Goal: Book appointment/travel/reservation

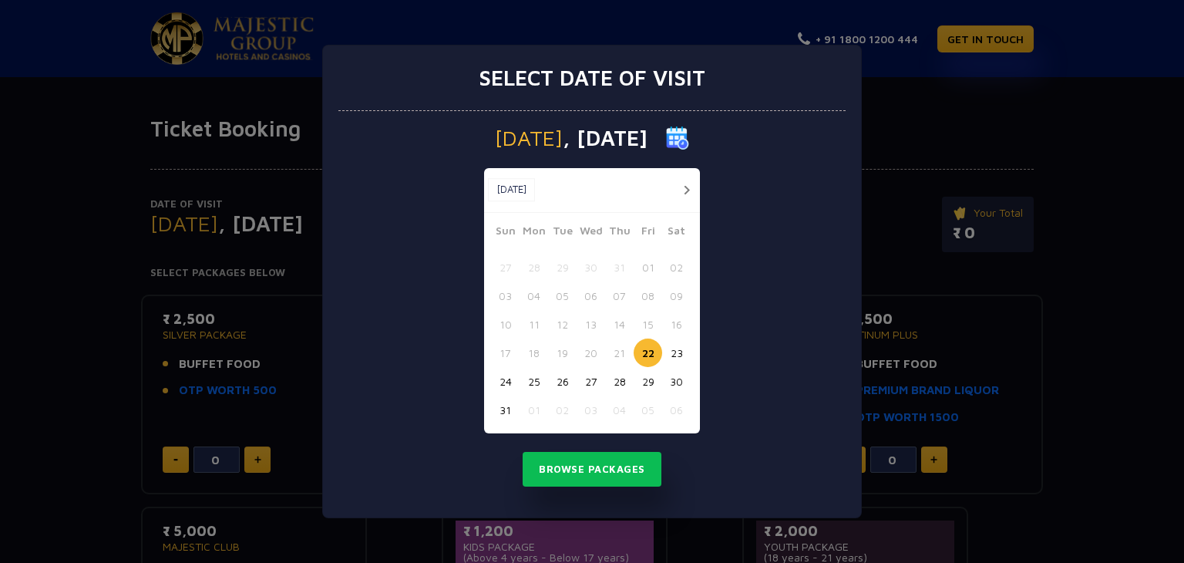
click at [684, 189] on button "button" at bounding box center [686, 189] width 19 height 19
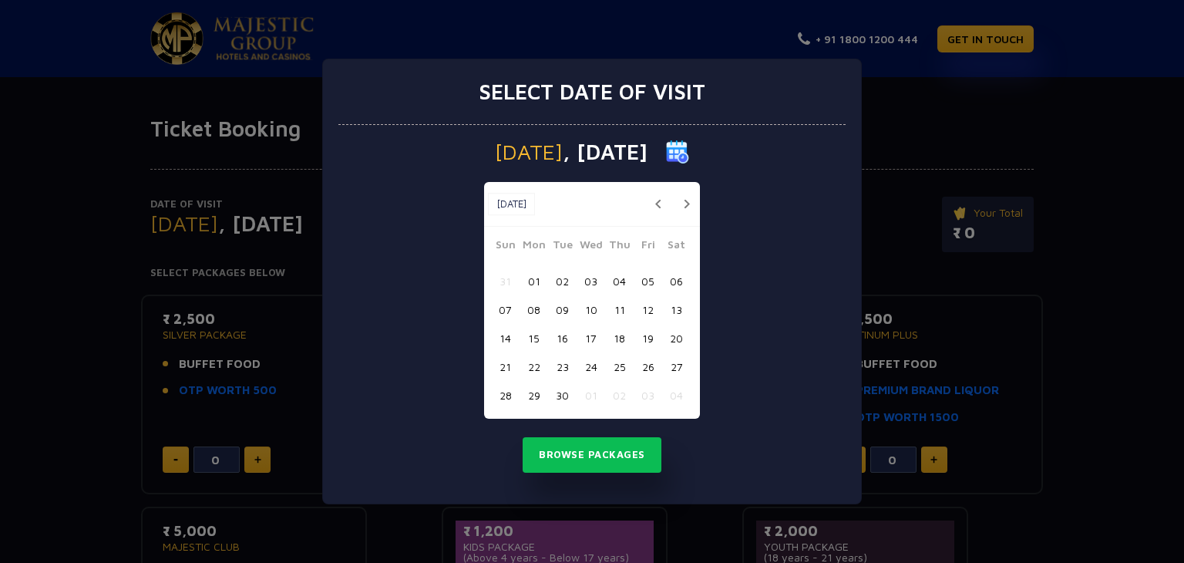
click at [565, 306] on button "09" at bounding box center [562, 309] width 29 height 29
click at [601, 452] on button "Browse Packages" at bounding box center [592, 454] width 139 height 35
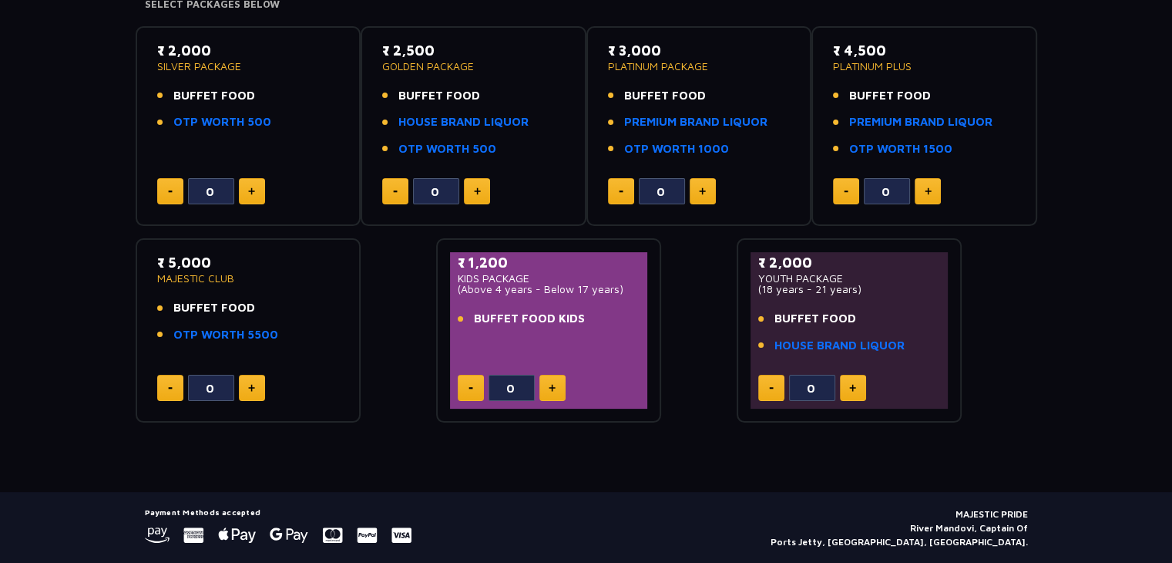
scroll to position [235, 0]
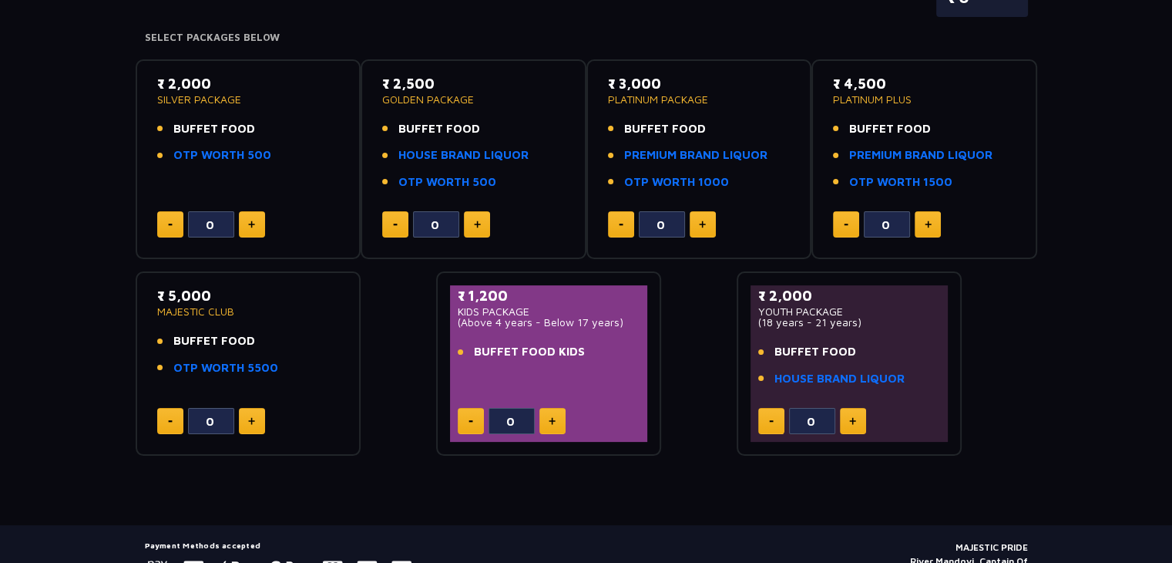
click at [1027, 384] on div "₹ 2,000 SILVER PACKAGE BUFFET FOOD OTP WORTH 500 0 ₹ 2,500 GOLDEN PACKAGE BUFFE…" at bounding box center [587, 251] width 902 height 409
click at [1031, 411] on div "₹ 2,000 SILVER PACKAGE BUFFET FOOD OTP WORTH 500 0 ₹ 2,500 GOLDEN PACKAGE BUFFE…" at bounding box center [587, 251] width 902 height 409
click at [1027, 432] on div "₹ 2,000 SILVER PACKAGE BUFFET FOOD OTP WORTH 500 0 ₹ 2,500 GOLDEN PACKAGE BUFFE…" at bounding box center [587, 251] width 902 height 409
click at [1025, 376] on div "₹ 2,000 SILVER PACKAGE BUFFET FOOD OTP WORTH 500 0 ₹ 2,500 GOLDEN PACKAGE BUFFE…" at bounding box center [587, 251] width 902 height 409
click at [1024, 334] on div "₹ 2,000 SILVER PACKAGE BUFFET FOOD OTP WORTH 500 0 ₹ 2,500 GOLDEN PACKAGE BUFFE…" at bounding box center [587, 251] width 902 height 409
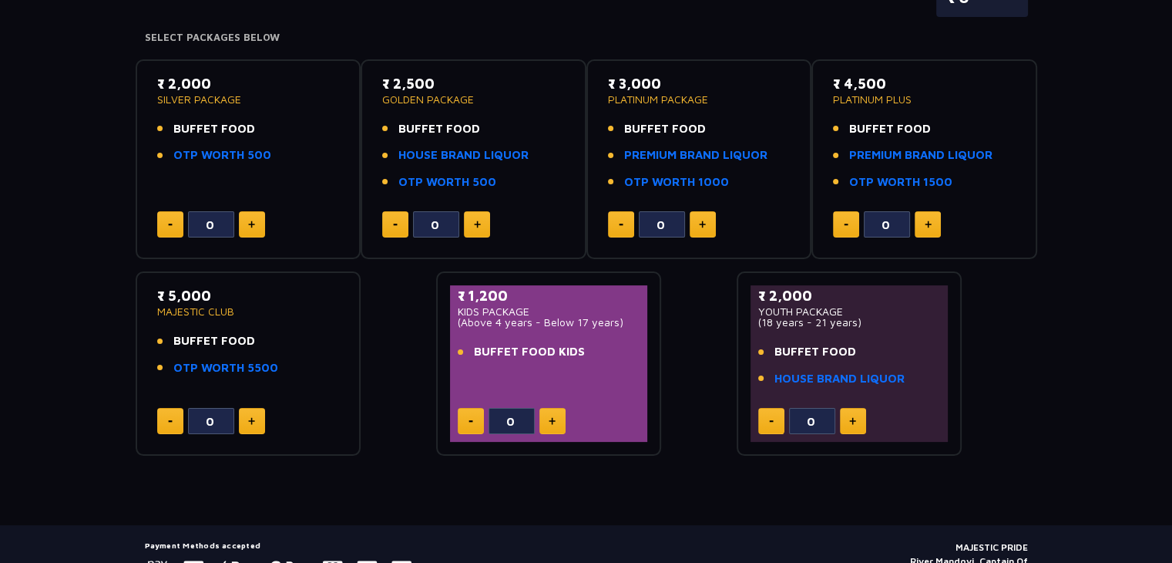
click at [1025, 373] on div "₹ 2,000 SILVER PACKAGE BUFFET FOOD OTP WORTH 500 0 ₹ 2,500 GOLDEN PACKAGE BUFFE…" at bounding box center [587, 251] width 902 height 409
click at [1020, 325] on div "₹ 2,000 SILVER PACKAGE BUFFET FOOD OTP WORTH 500 0 ₹ 2,500 GOLDEN PACKAGE BUFFE…" at bounding box center [587, 251] width 902 height 409
click at [1008, 402] on div "₹ 2,000 SILVER PACKAGE BUFFET FOOD OTP WORTH 500 0 ₹ 2,500 GOLDEN PACKAGE BUFFE…" at bounding box center [587, 251] width 902 height 409
click at [1027, 343] on div "₹ 2,000 SILVER PACKAGE BUFFET FOOD OTP WORTH 500 0 ₹ 2,500 GOLDEN PACKAGE BUFFE…" at bounding box center [587, 251] width 902 height 409
click at [1025, 395] on div "₹ 2,000 SILVER PACKAGE BUFFET FOOD OTP WORTH 500 0 ₹ 2,500 GOLDEN PACKAGE BUFFE…" at bounding box center [587, 251] width 902 height 409
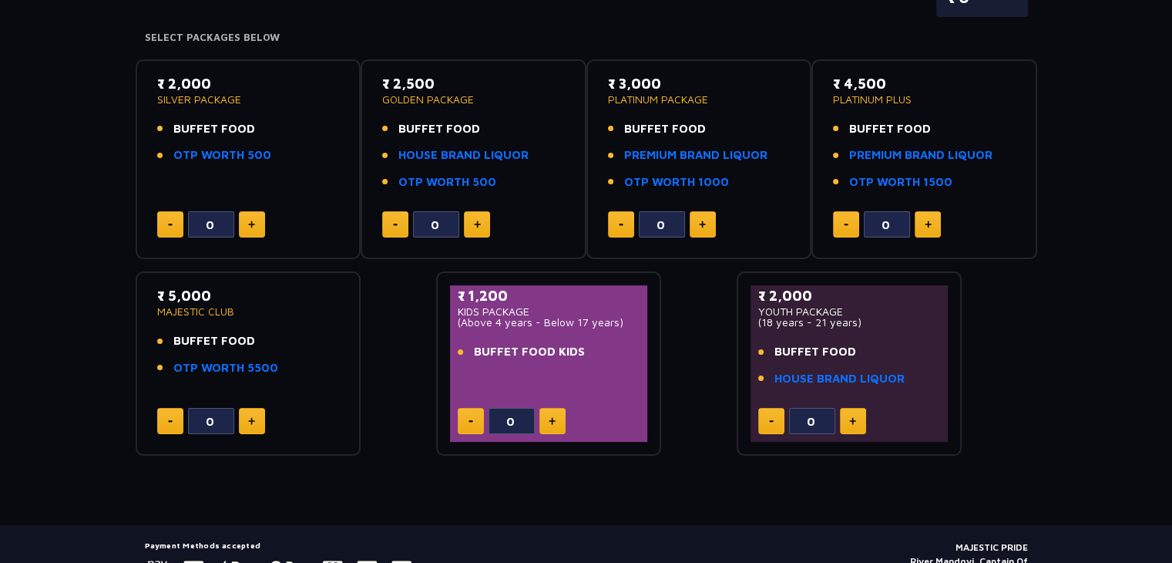
click at [1025, 409] on div "₹ 2,000 SILVER PACKAGE BUFFET FOOD OTP WORTH 500 0 ₹ 2,500 GOLDEN PACKAGE BUFFE…" at bounding box center [587, 251] width 902 height 409
click at [1025, 413] on div "₹ 2,000 SILVER PACKAGE BUFFET FOOD OTP WORTH 500 0 ₹ 2,500 GOLDEN PACKAGE BUFFE…" at bounding box center [587, 251] width 902 height 409
click at [1025, 383] on div "₹ 2,000 SILVER PACKAGE BUFFET FOOD OTP WORTH 500 0 ₹ 2,500 GOLDEN PACKAGE BUFFE…" at bounding box center [587, 251] width 902 height 409
click at [1025, 442] on div "₹ 2,000 SILVER PACKAGE BUFFET FOOD OTP WORTH 500 0 ₹ 2,500 GOLDEN PACKAGE BUFFE…" at bounding box center [587, 251] width 902 height 409
click at [1025, 381] on div "₹ 2,000 SILVER PACKAGE BUFFET FOOD OTP WORTH 500 0 ₹ 2,500 GOLDEN PACKAGE BUFFE…" at bounding box center [587, 251] width 902 height 409
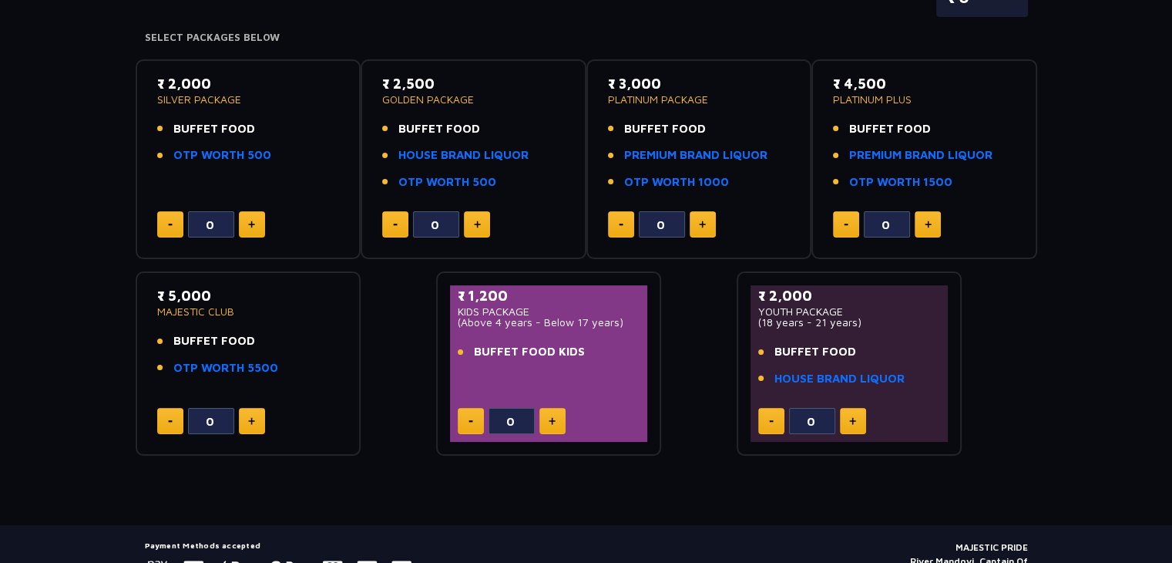
click at [1029, 392] on div "₹ 2,000 SILVER PACKAGE BUFFET FOOD OTP WORTH 500 0 ₹ 2,500 GOLDEN PACKAGE BUFFE…" at bounding box center [587, 251] width 902 height 409
click at [1028, 374] on div "₹ 2,000 SILVER PACKAGE BUFFET FOOD OTP WORTH 500 0 ₹ 2,500 GOLDEN PACKAGE BUFFE…" at bounding box center [587, 251] width 902 height 409
click at [1034, 395] on div "₹ 2,000 SILVER PACKAGE BUFFET FOOD OTP WORTH 500 0 ₹ 2,500 GOLDEN PACKAGE BUFFE…" at bounding box center [587, 251] width 902 height 409
